Goal: Check status

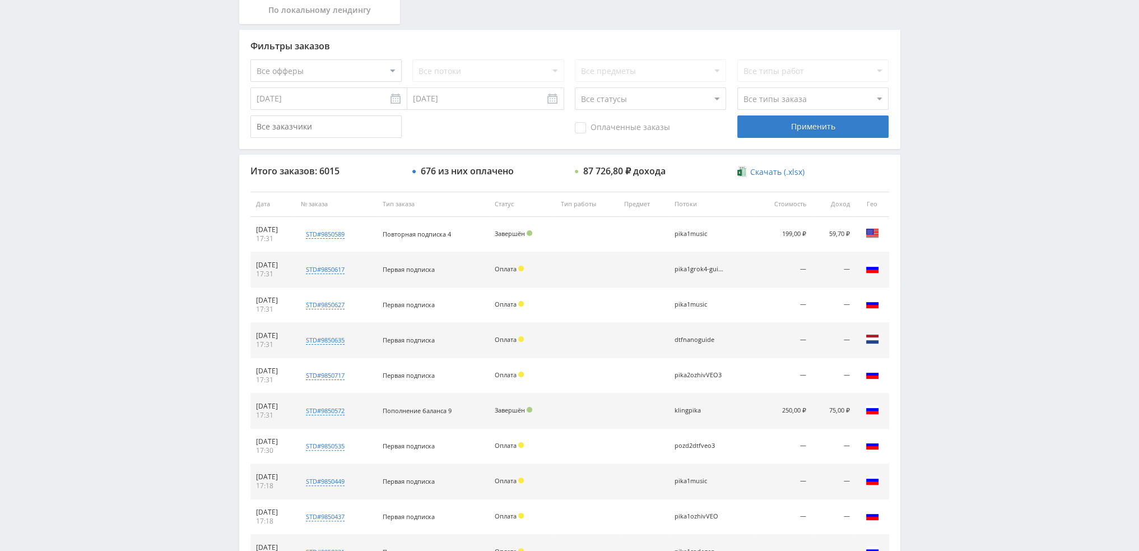
scroll to position [388, 0]
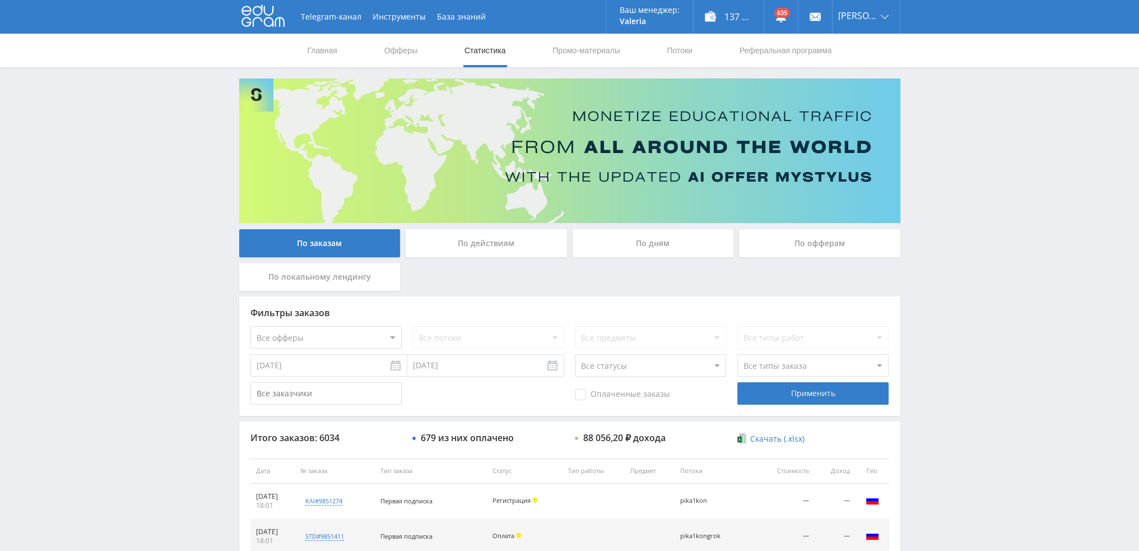
click at [649, 231] on div "По дням" at bounding box center [653, 243] width 161 height 28
click at [0, 0] on input "По дням" at bounding box center [0, 0] width 0 height 0
